Goal: Check status: Check status

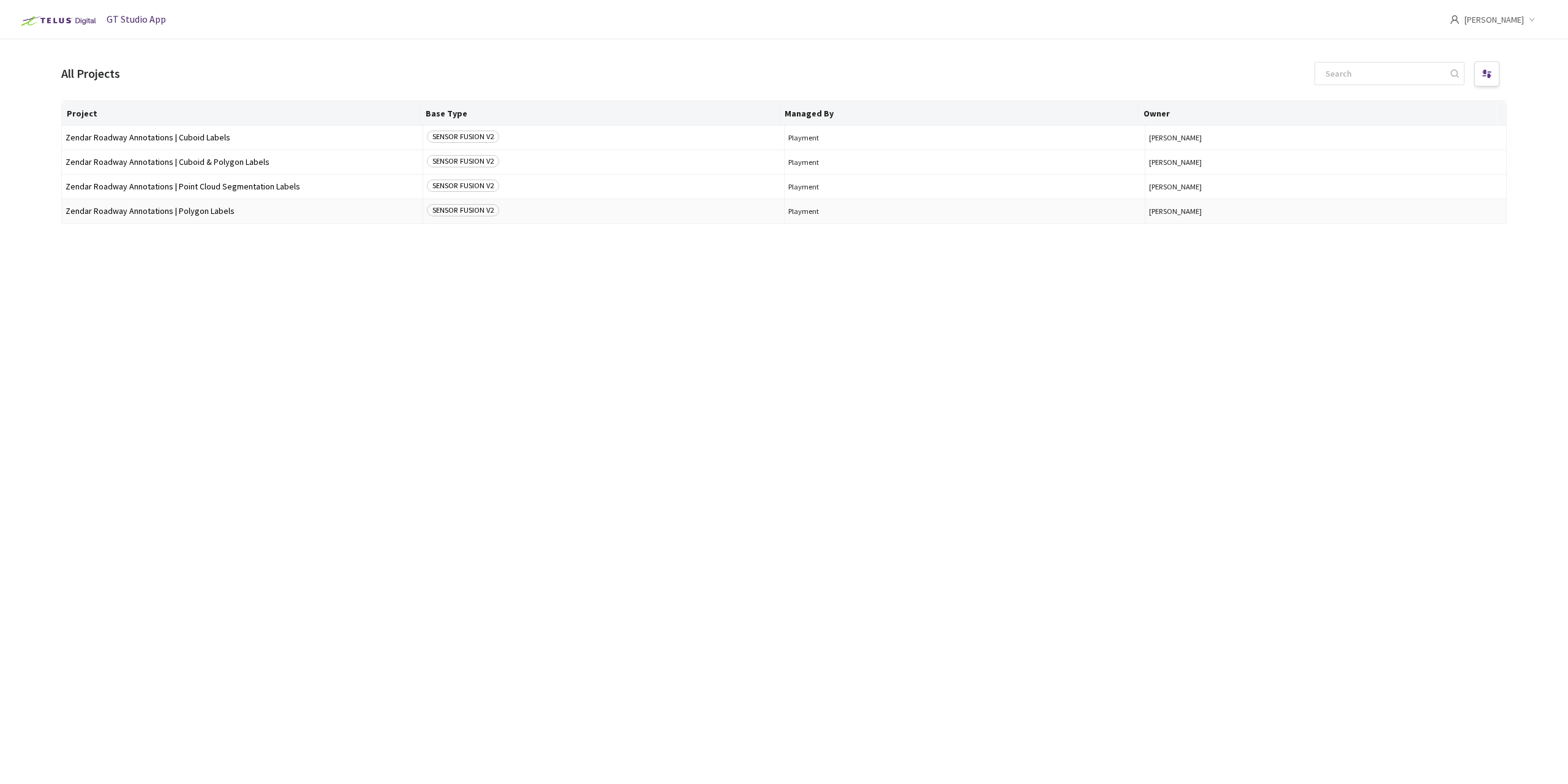
click at [234, 206] on span "Zendar Roadway Annotations | Polygon Labels" at bounding box center [242, 211] width 353 height 9
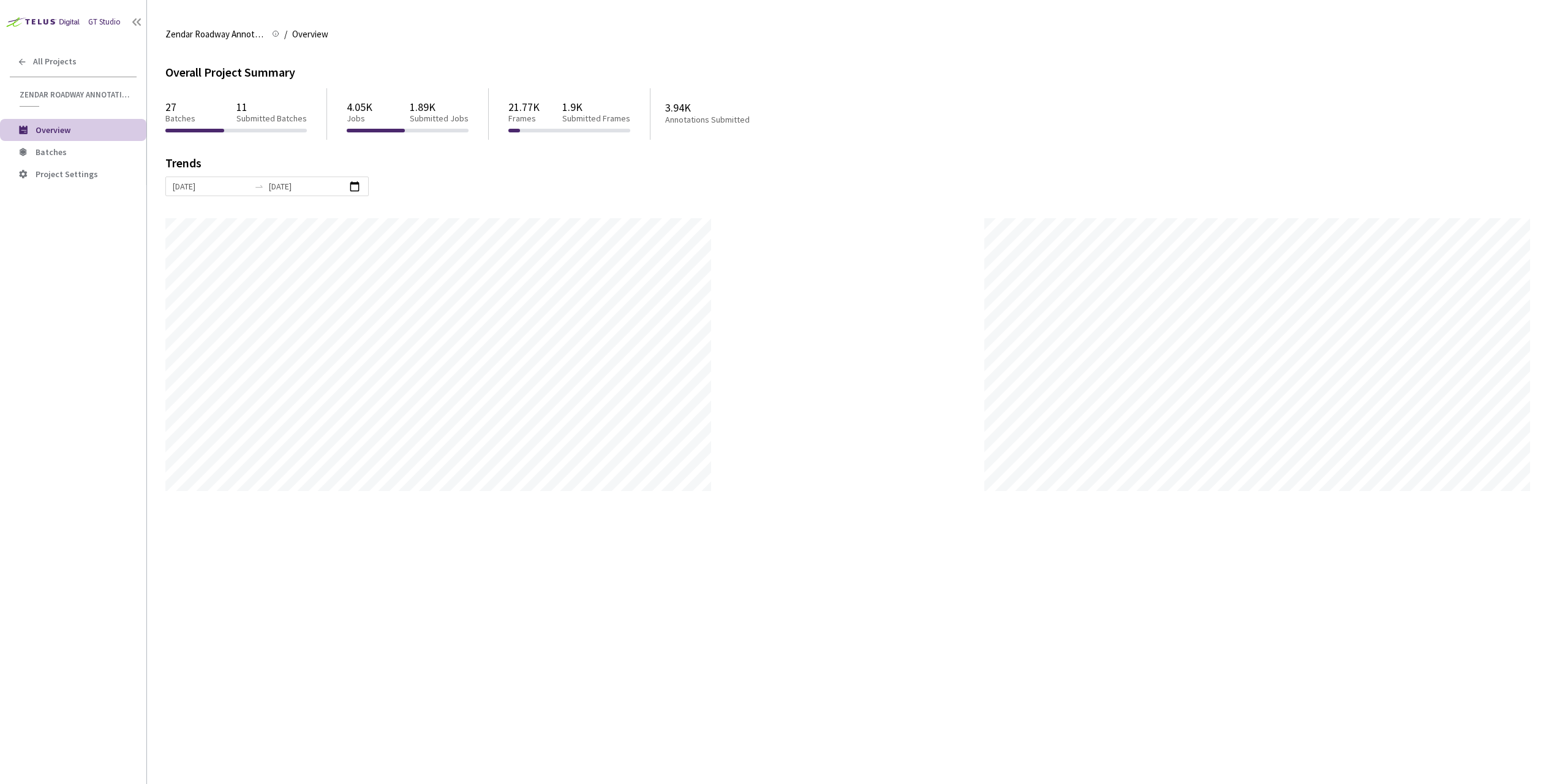
scroll to position [784, 1568]
click at [50, 154] on span "Batches" at bounding box center [51, 152] width 31 height 11
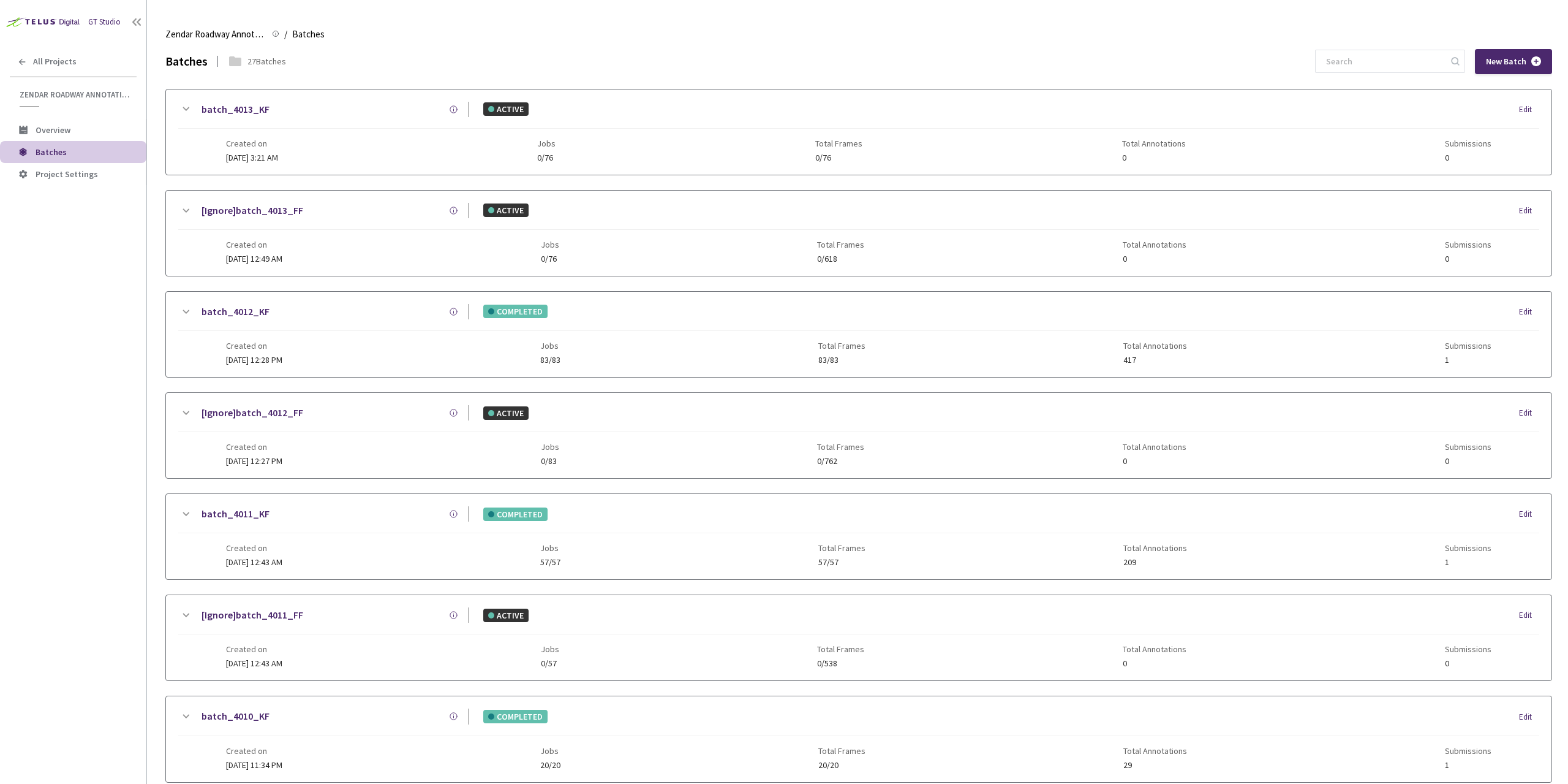
click at [371, 327] on div "batch_4012_KF COMPLETED Edit" at bounding box center [859, 317] width 1361 height 27
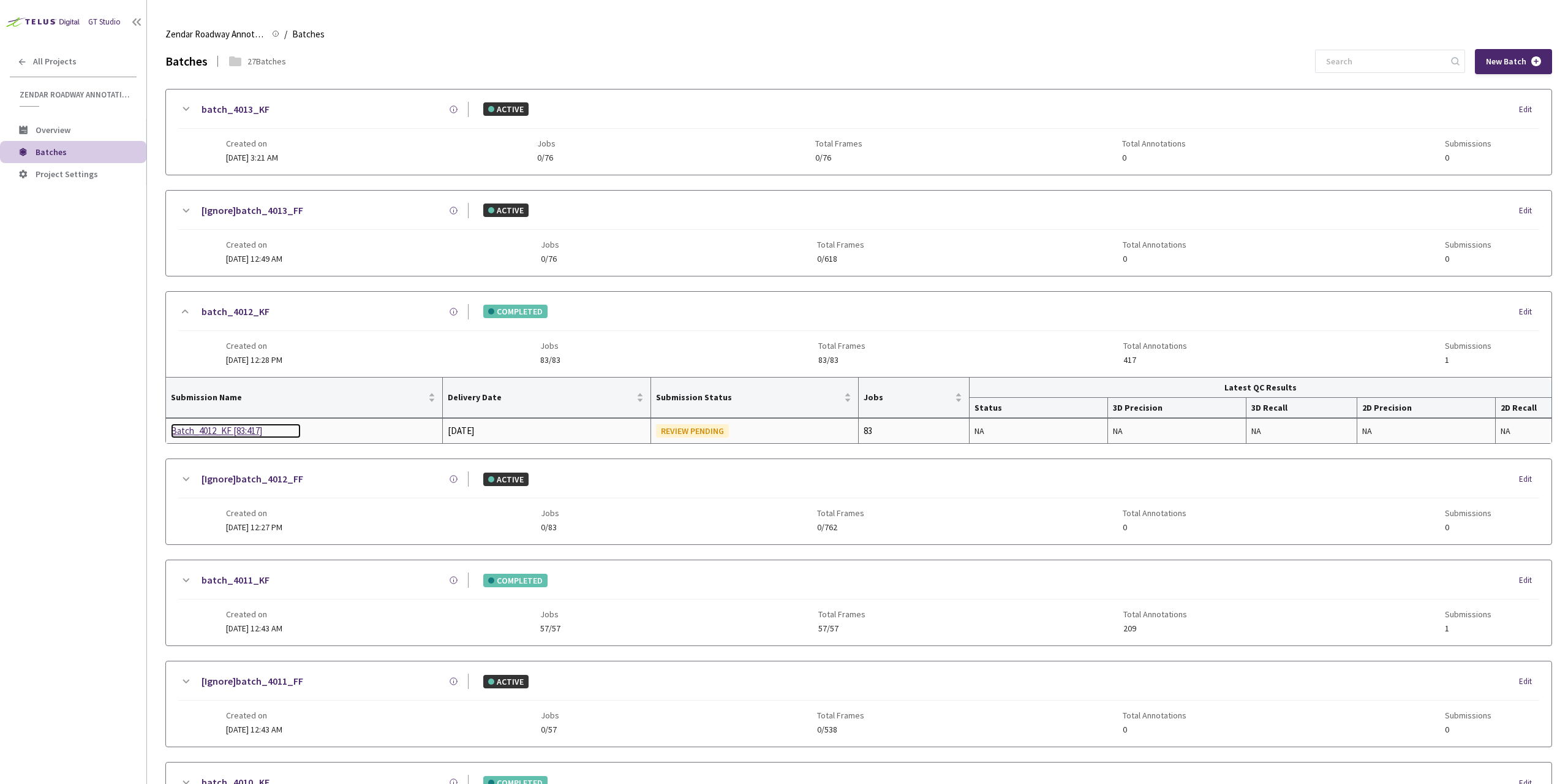
click at [219, 428] on div "Batch_4012_KF [83:417]" at bounding box center [235, 431] width 130 height 15
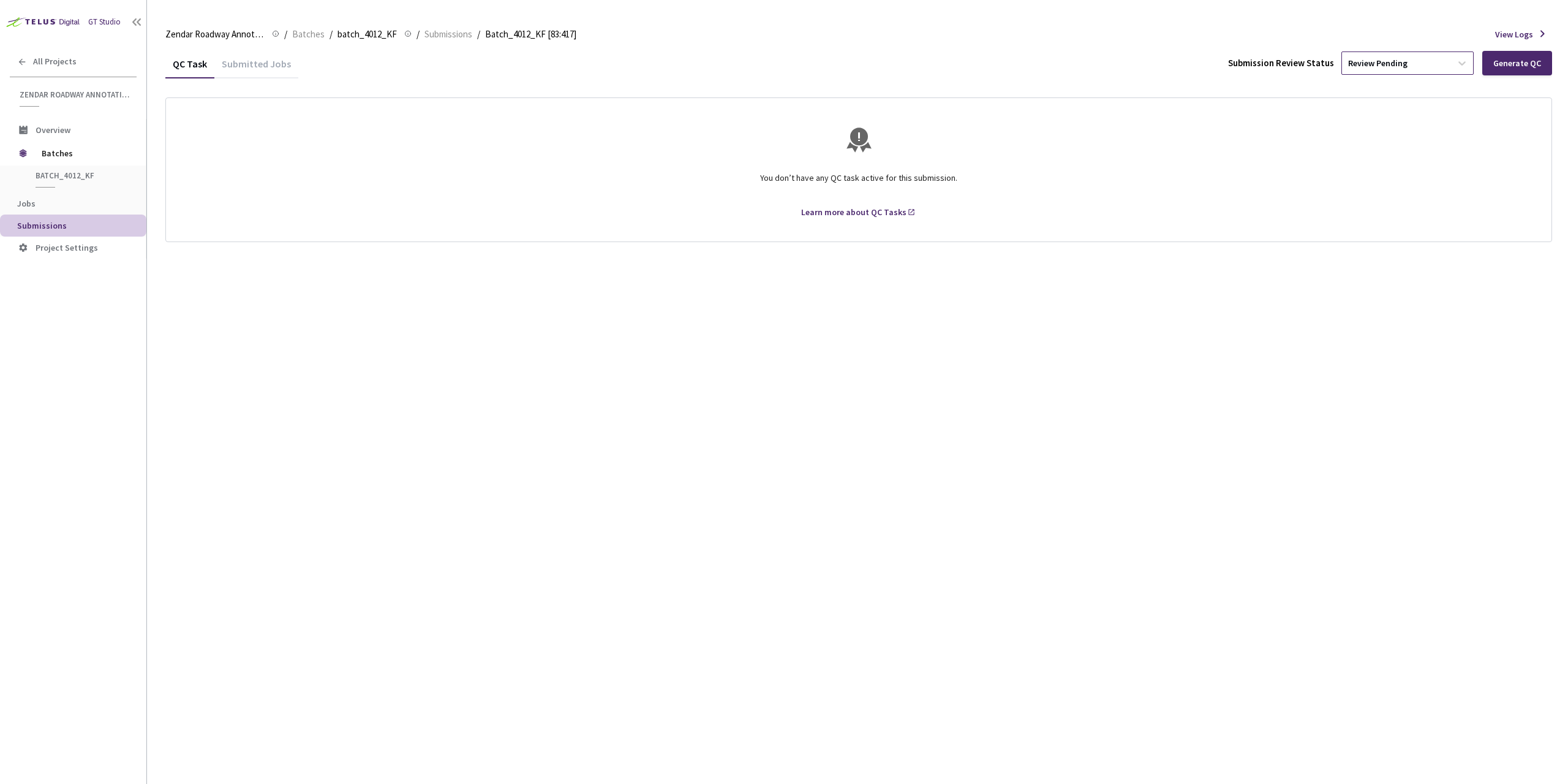
click at [1409, 64] on div "Review Pending" at bounding box center [1396, 63] width 109 height 20
click at [1404, 133] on p "Approve" at bounding box center [1409, 129] width 132 height 13
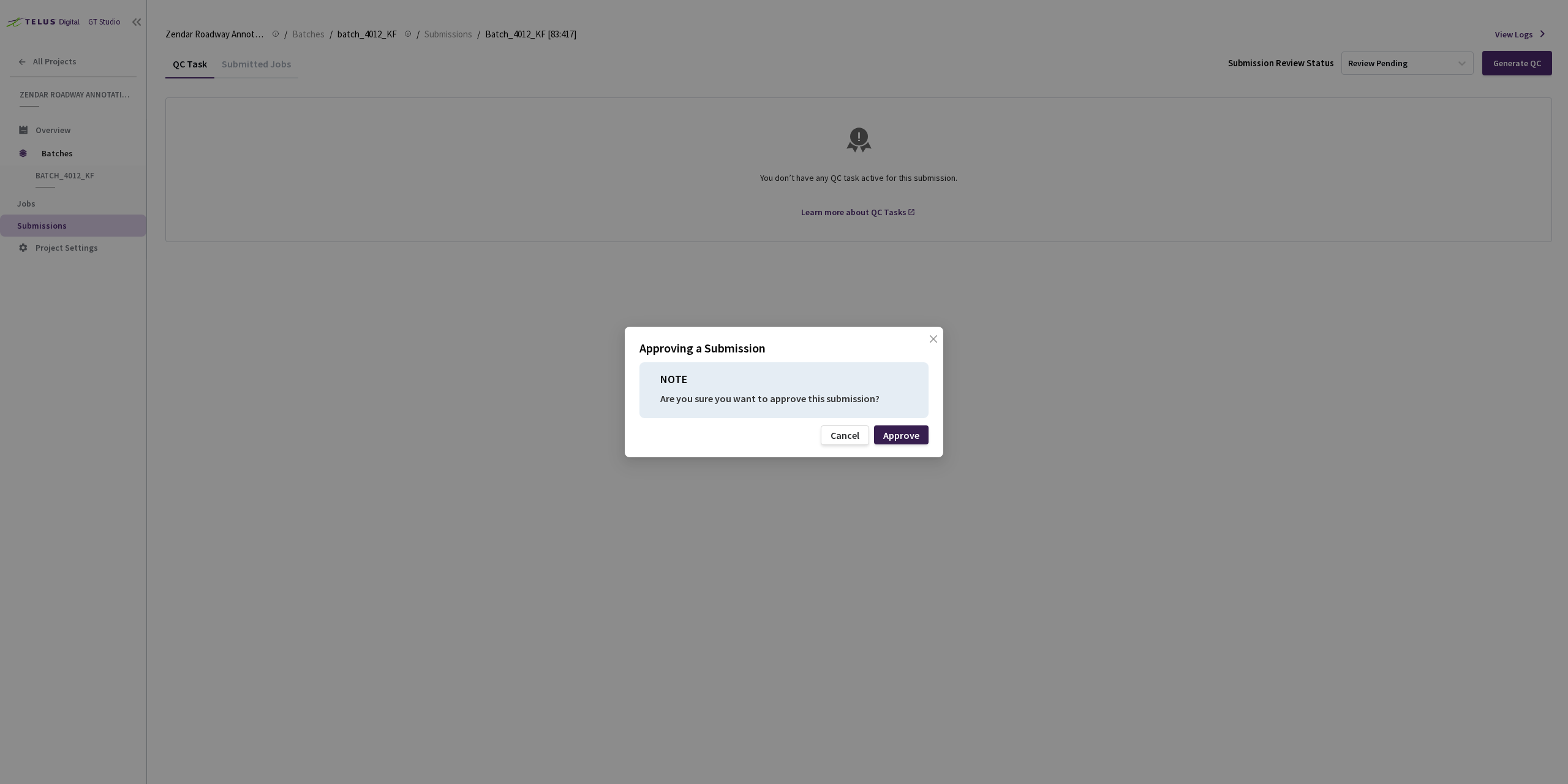
click at [888, 431] on div "Approve" at bounding box center [902, 435] width 36 height 9
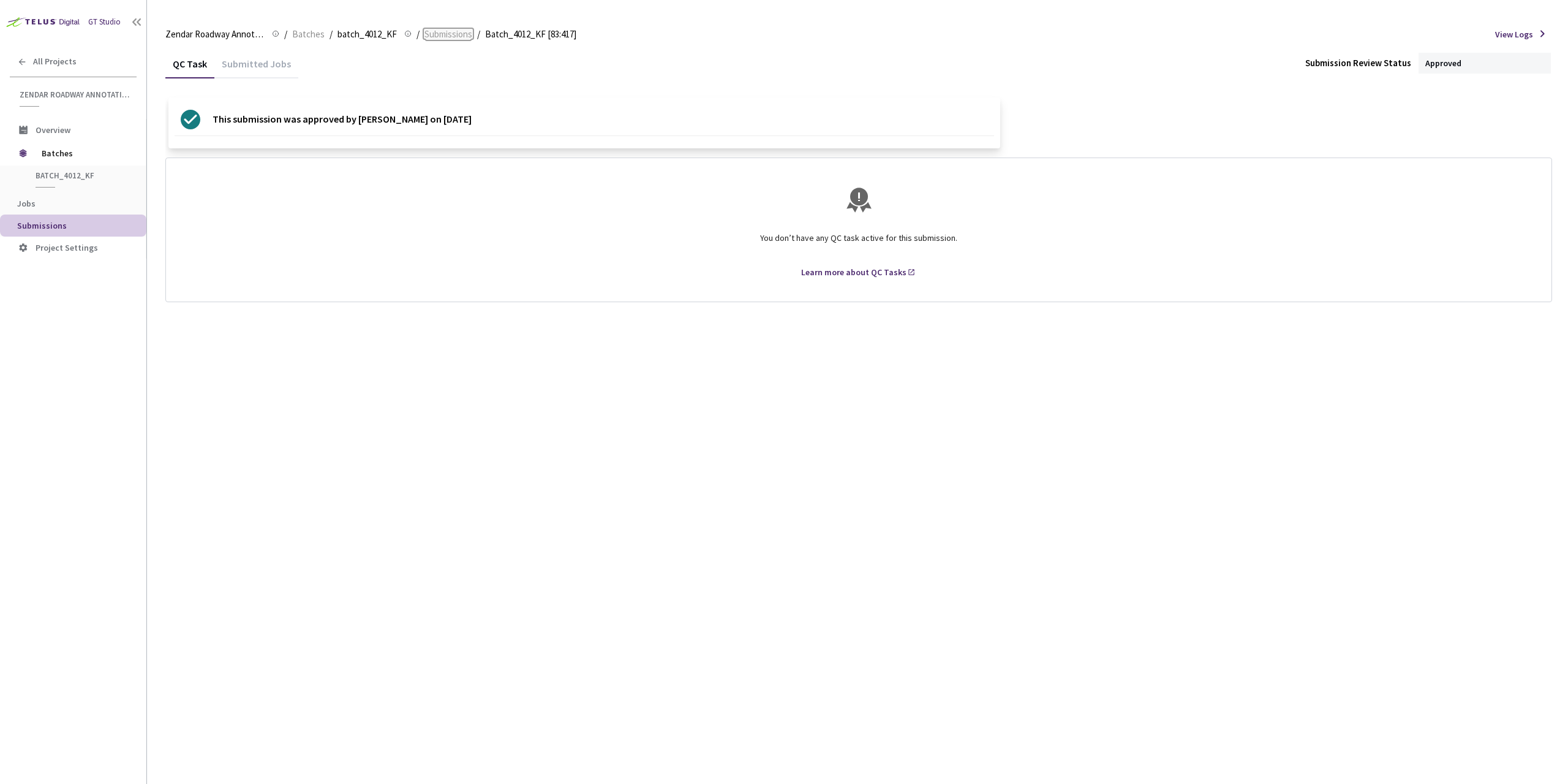
click at [428, 32] on span "Submissions" at bounding box center [448, 34] width 48 height 15
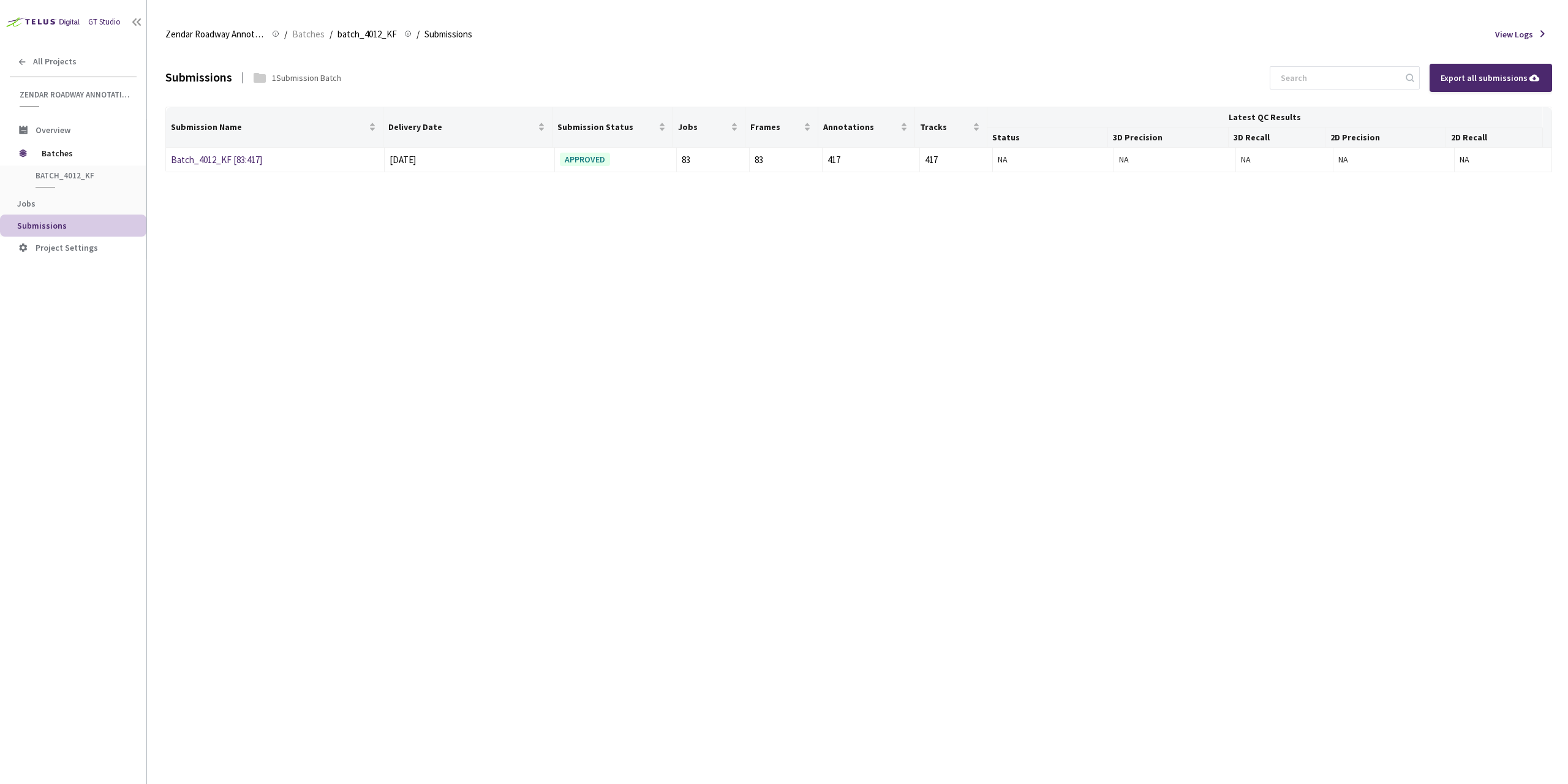
click at [76, 227] on span "Submissions" at bounding box center [77, 225] width 120 height 10
click at [84, 180] on span "batch_4012_KF" at bounding box center [80, 175] width 90 height 10
click at [354, 31] on span "batch_4012_KF" at bounding box center [367, 34] width 60 height 15
click at [301, 29] on span "Batches" at bounding box center [308, 34] width 32 height 15
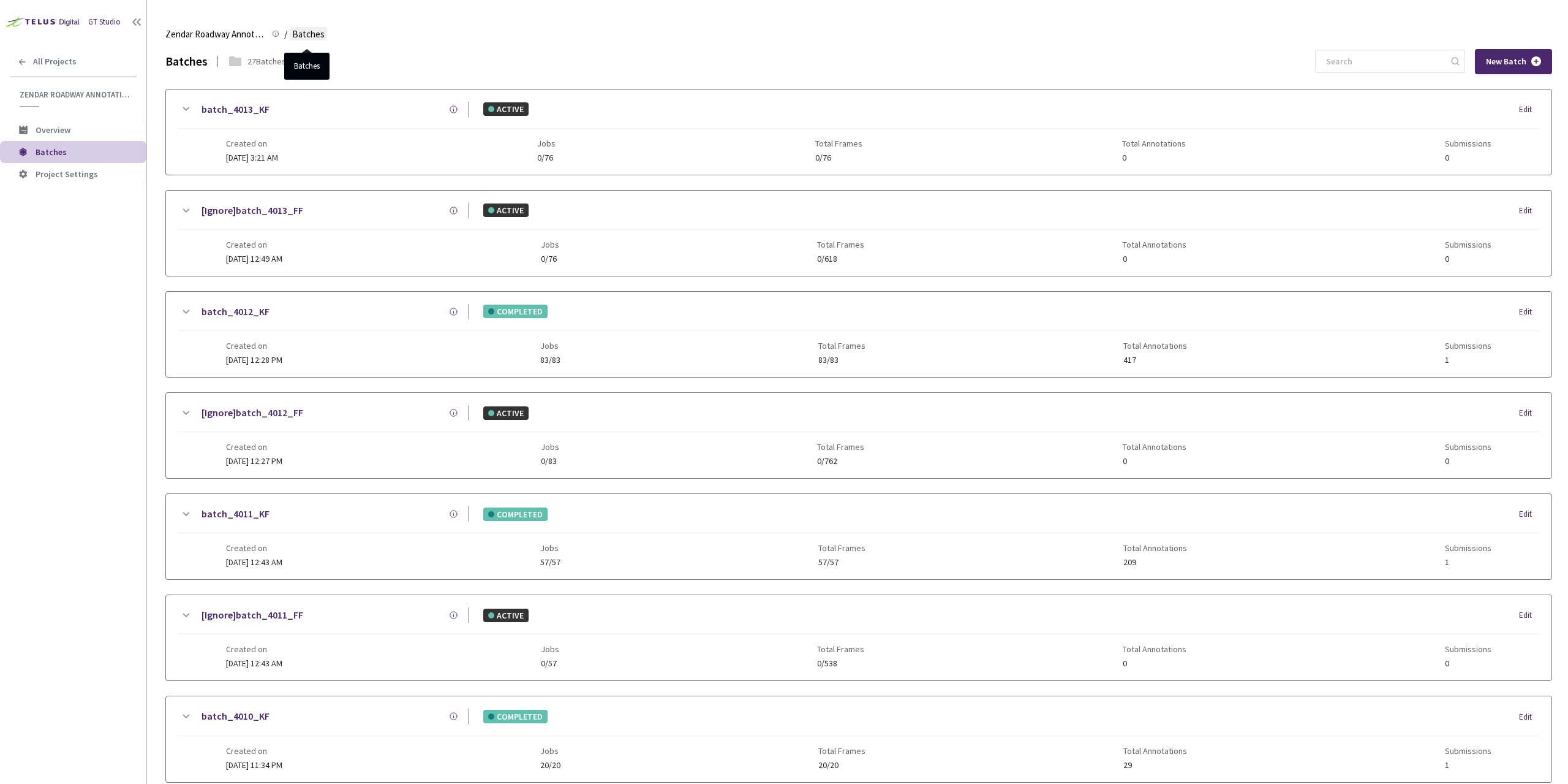
scroll to position [256, 0]
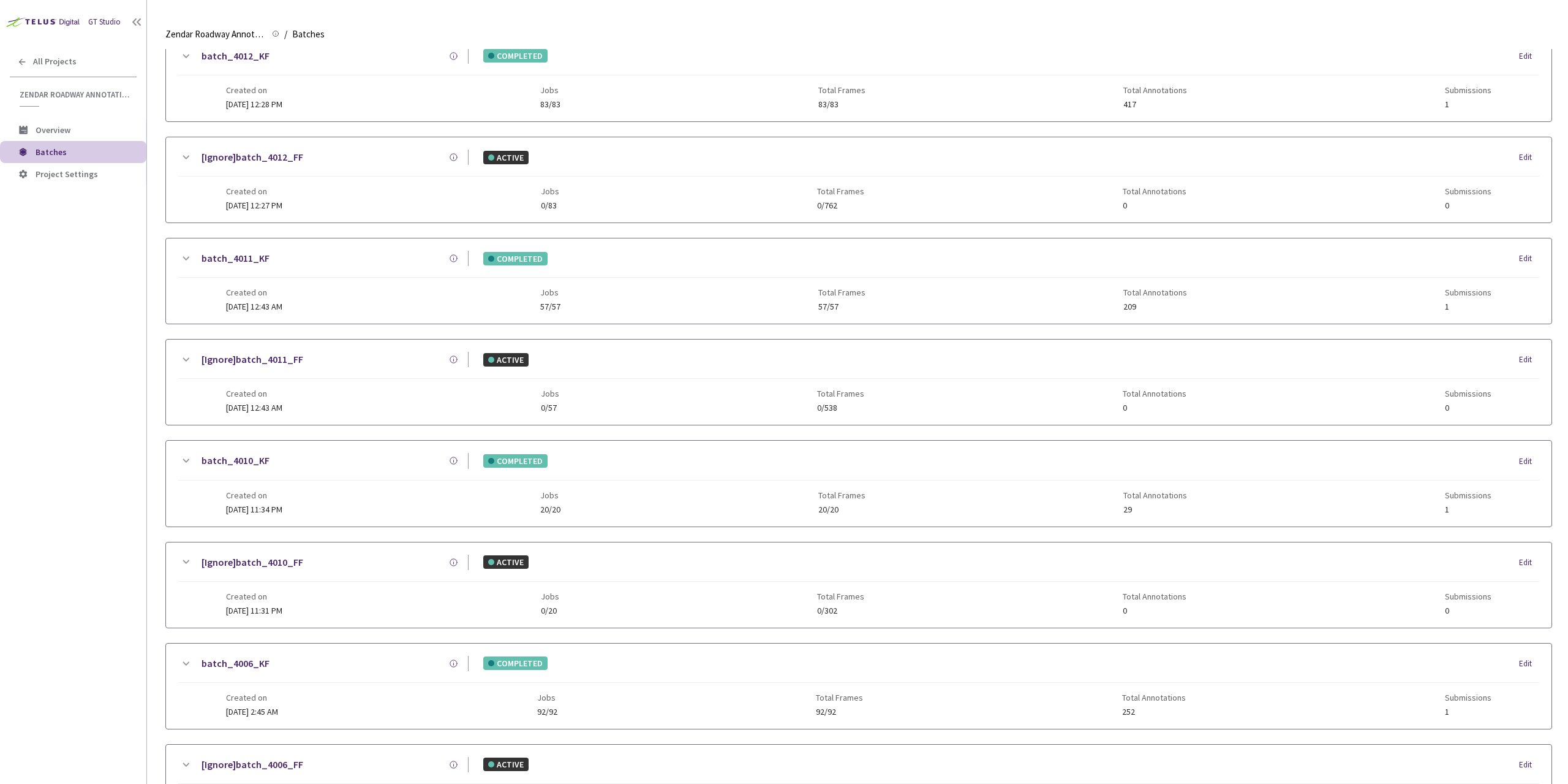
click at [282, 293] on span "Created on" at bounding box center [254, 292] width 57 height 9
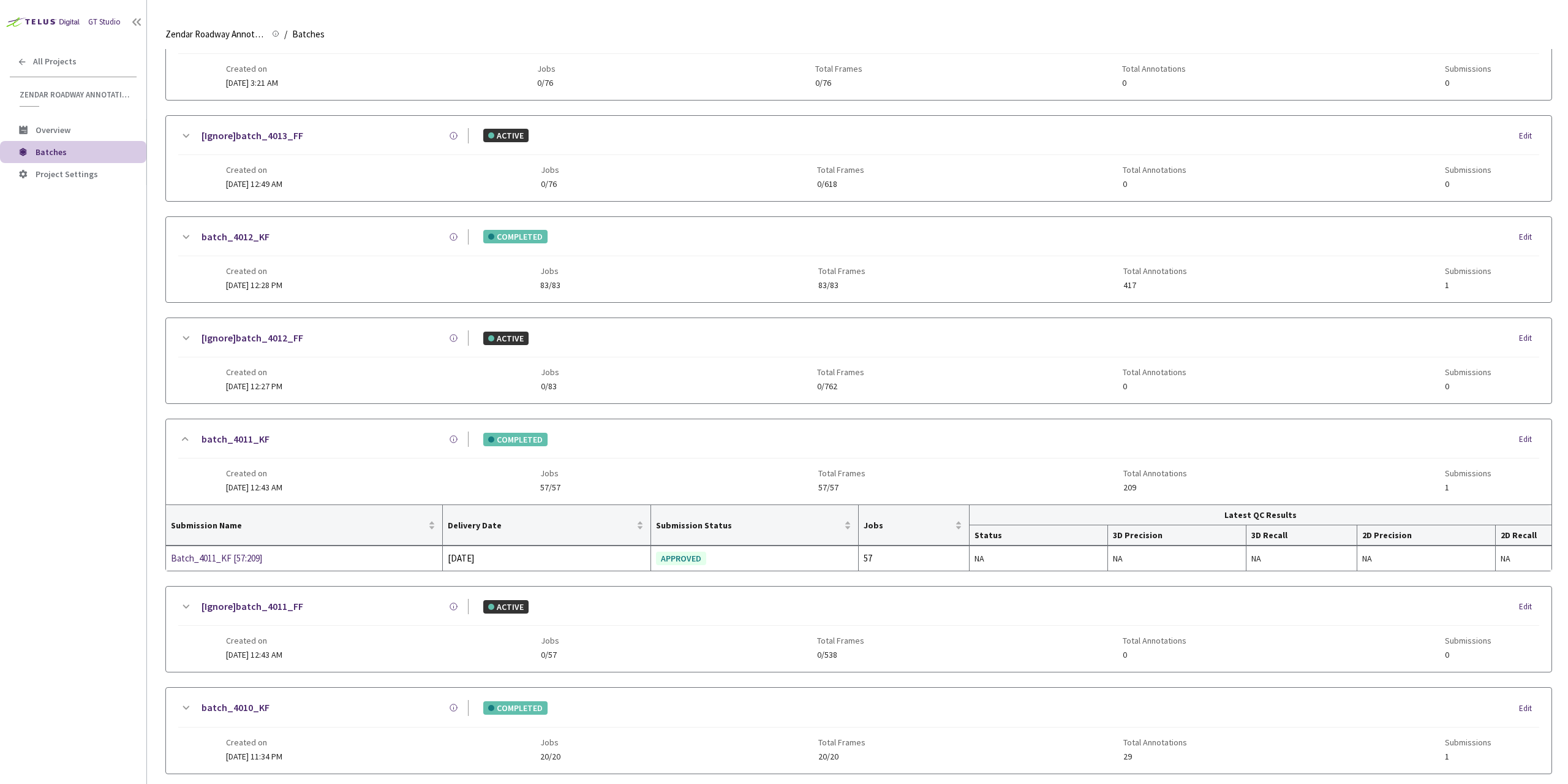
scroll to position [10, 0]
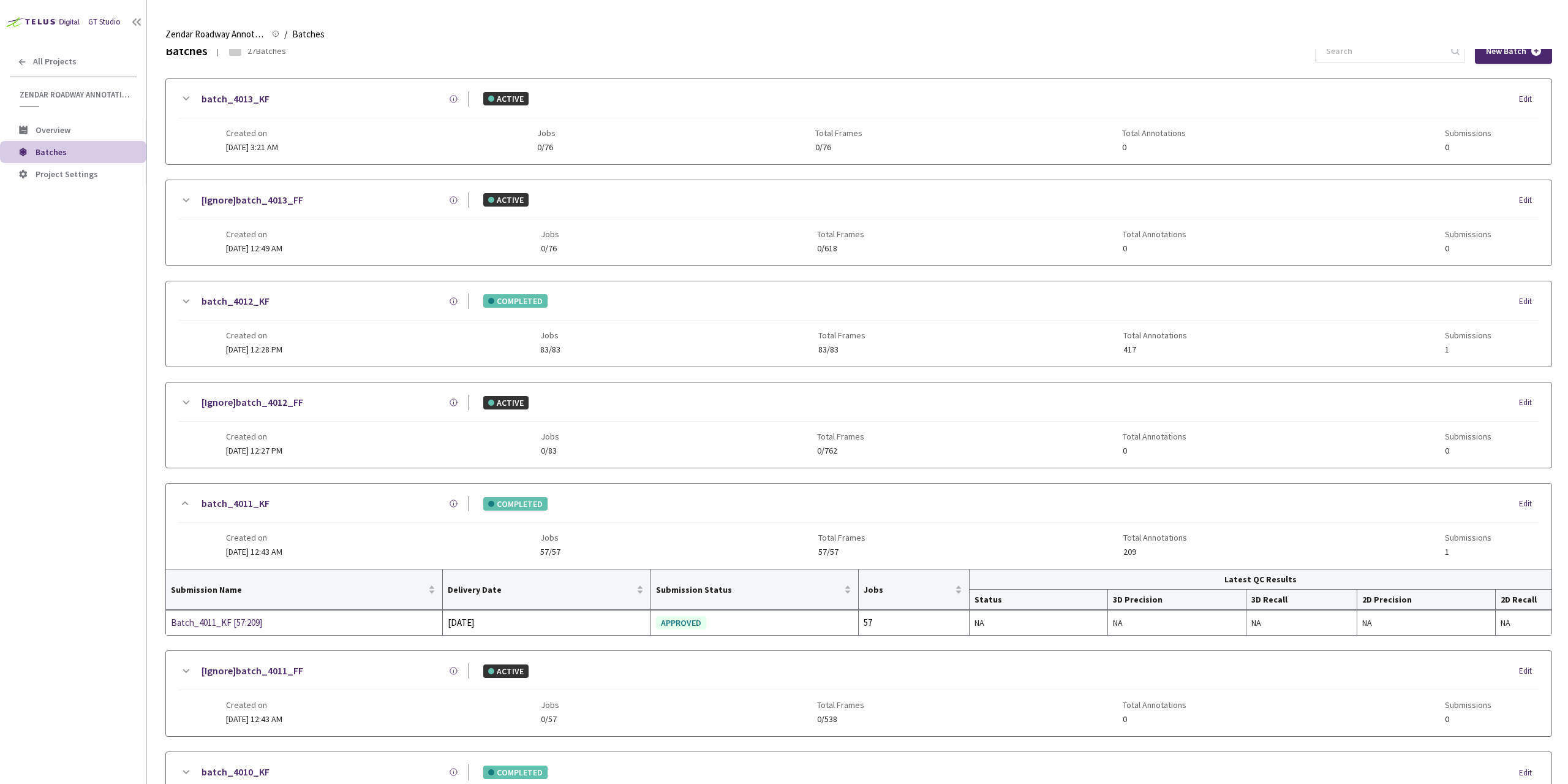
click at [321, 120] on div "Created on [DATE] 3:21 AM Jobs 0/76 Total Frames 0/76 Total Annotations 0 Submi…" at bounding box center [858, 135] width 1265 height 34
